Goal: Information Seeking & Learning: Learn about a topic

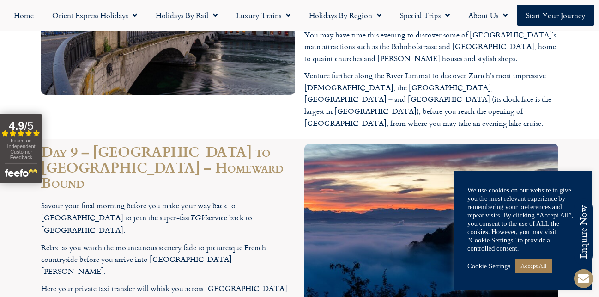
scroll to position [2218, 0]
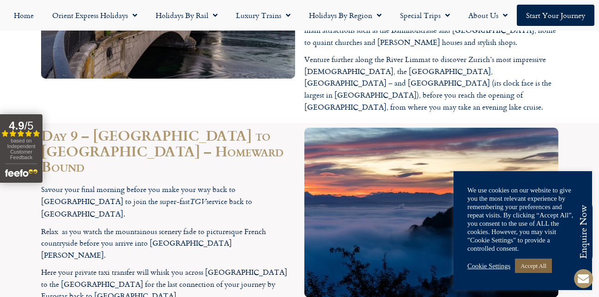
click at [541, 263] on link "Accept All" at bounding box center [533, 265] width 37 height 14
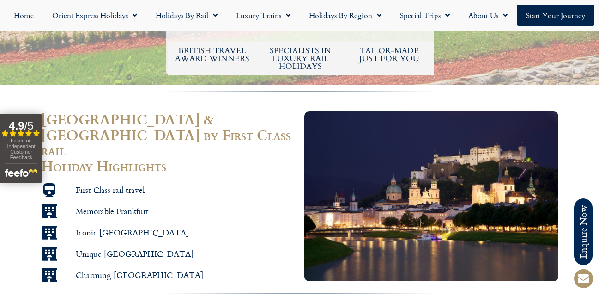
scroll to position [739, 0]
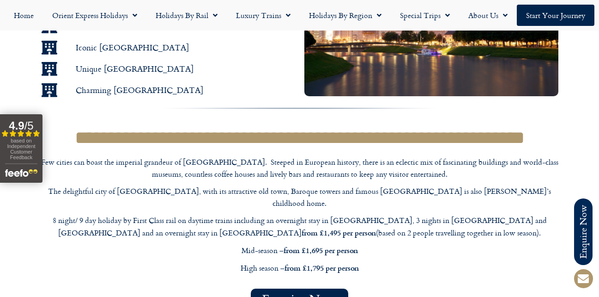
click at [308, 294] on span "Enquire Now" at bounding box center [299, 300] width 75 height 12
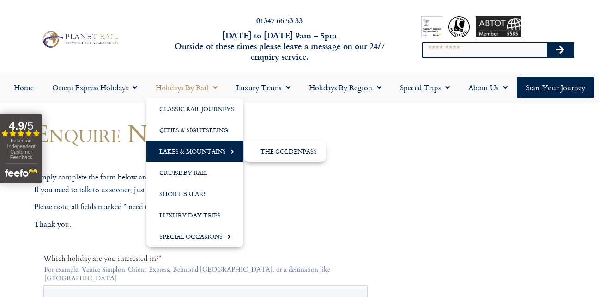
click at [213, 151] on link "Lakes & Mountains" at bounding box center [195, 150] width 97 height 21
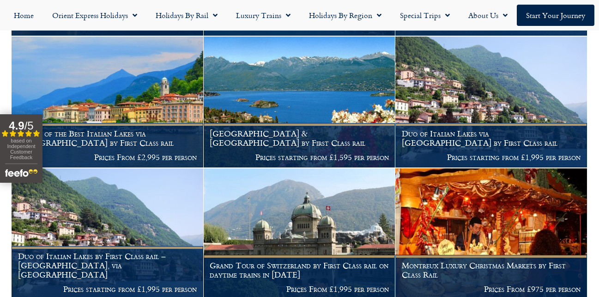
scroll to position [139, 0]
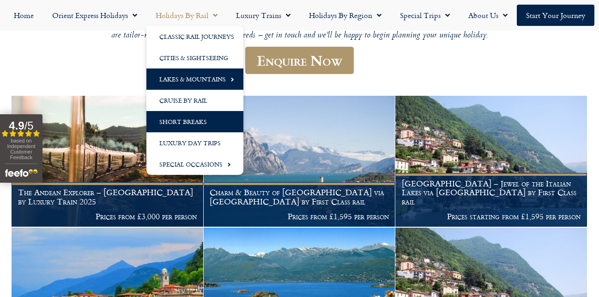
click at [199, 119] on link "Short Breaks" at bounding box center [195, 121] width 97 height 21
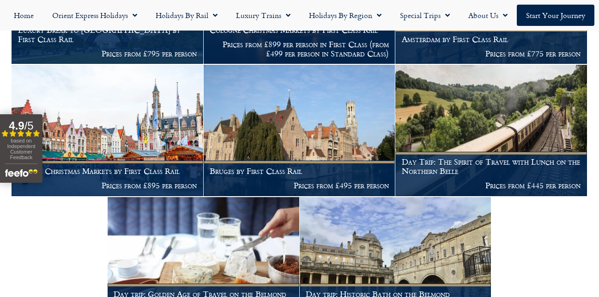
scroll to position [1525, 0]
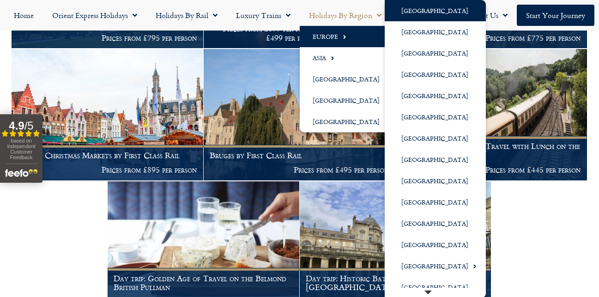
click at [409, 11] on link "[GEOGRAPHIC_DATA]" at bounding box center [435, 10] width 101 height 21
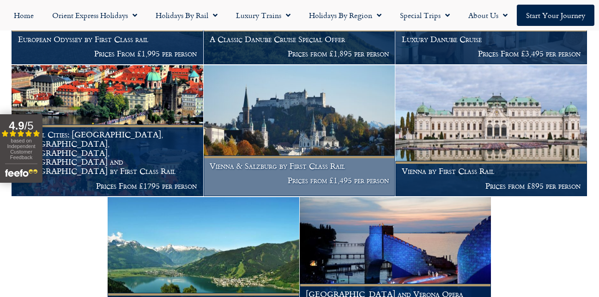
scroll to position [277, 0]
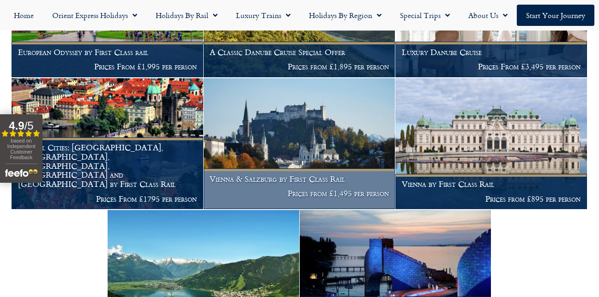
click at [315, 181] on h1 "Vienna & Salzburg by First Class Rail" at bounding box center [299, 178] width 179 height 9
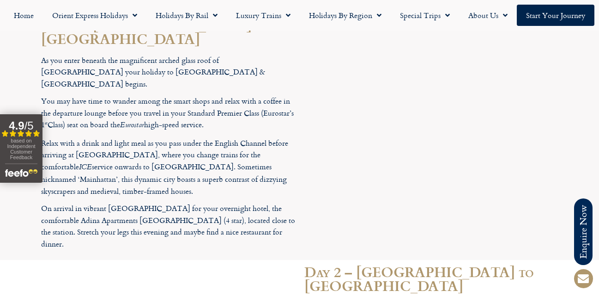
scroll to position [1155, 0]
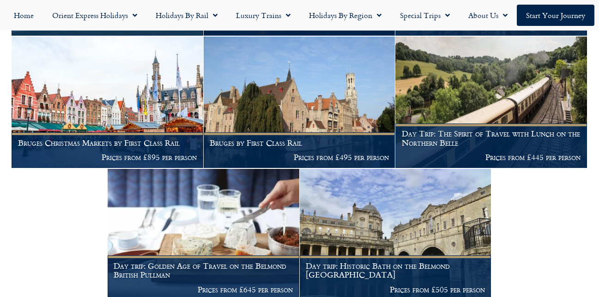
scroll to position [1539, 0]
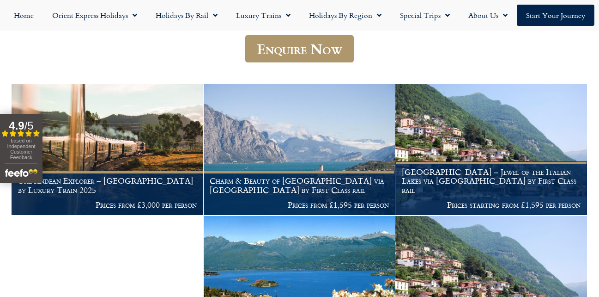
scroll to position [153, 0]
